Goal: Go to known website: Go to known website

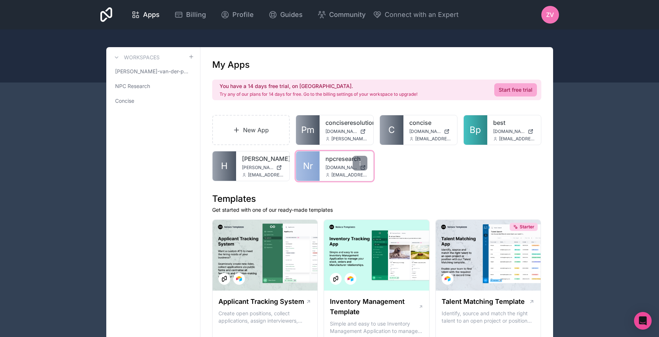
click at [308, 162] on span "Nr" at bounding box center [308, 166] width 10 height 12
